Goal: Complete application form: Complete application form

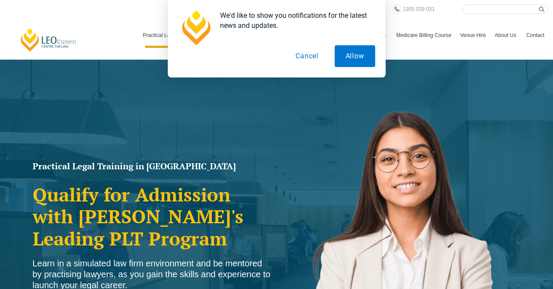
click at [303, 52] on button "Cancel" at bounding box center [307, 56] width 45 height 22
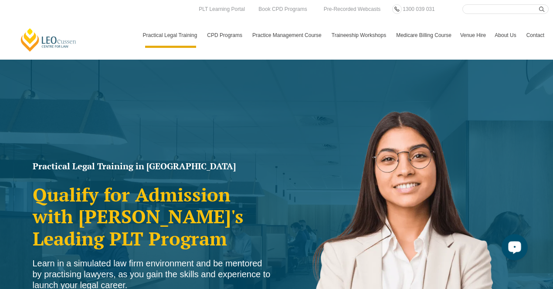
click at [513, 248] on icon "Open LiveChat chat widget" at bounding box center [515, 248] width 8 height 6
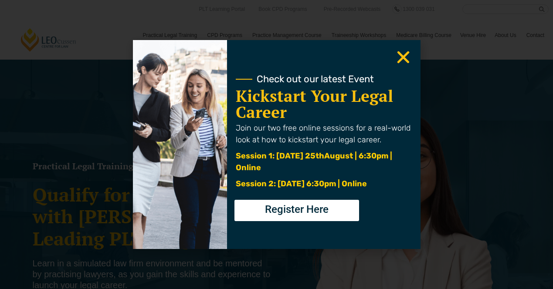
click at [403, 61] on icon "Close" at bounding box center [403, 57] width 17 height 17
